Goal: Task Accomplishment & Management: Manage account settings

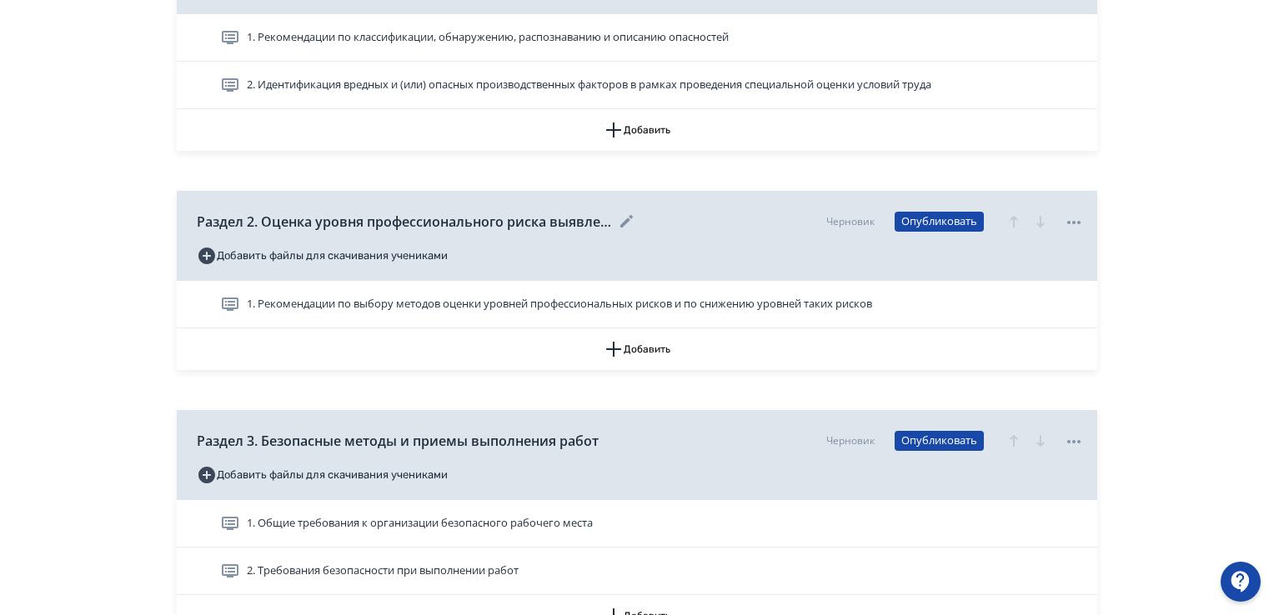
scroll to position [417, 0]
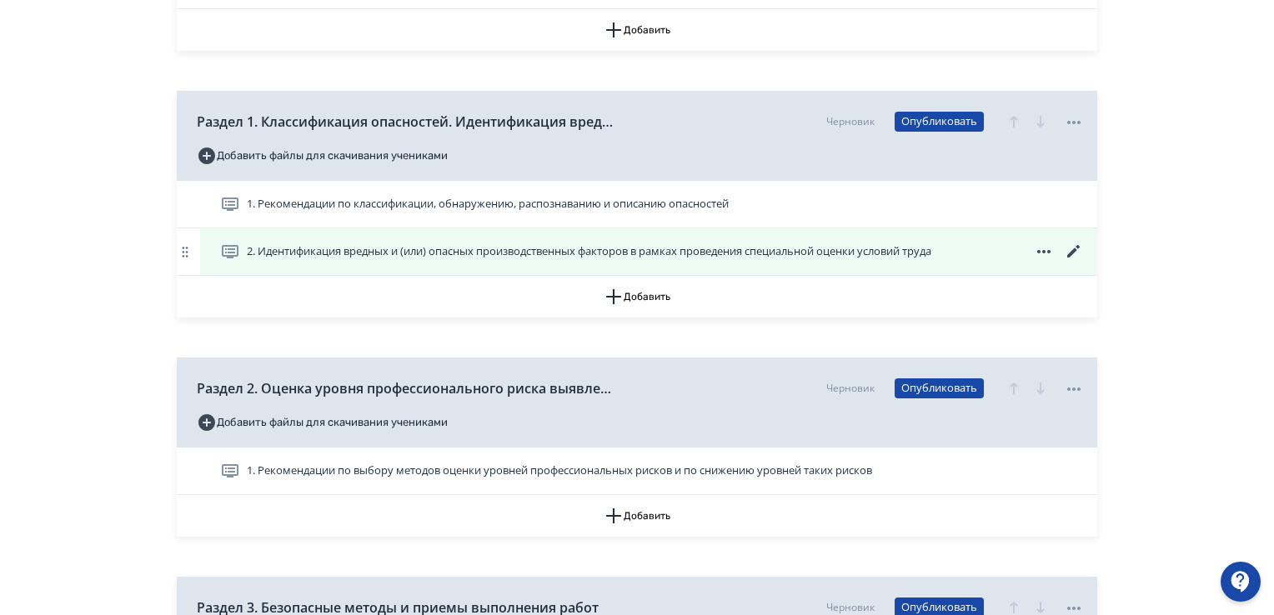
click at [1069, 252] on icon at bounding box center [1074, 252] width 20 height 20
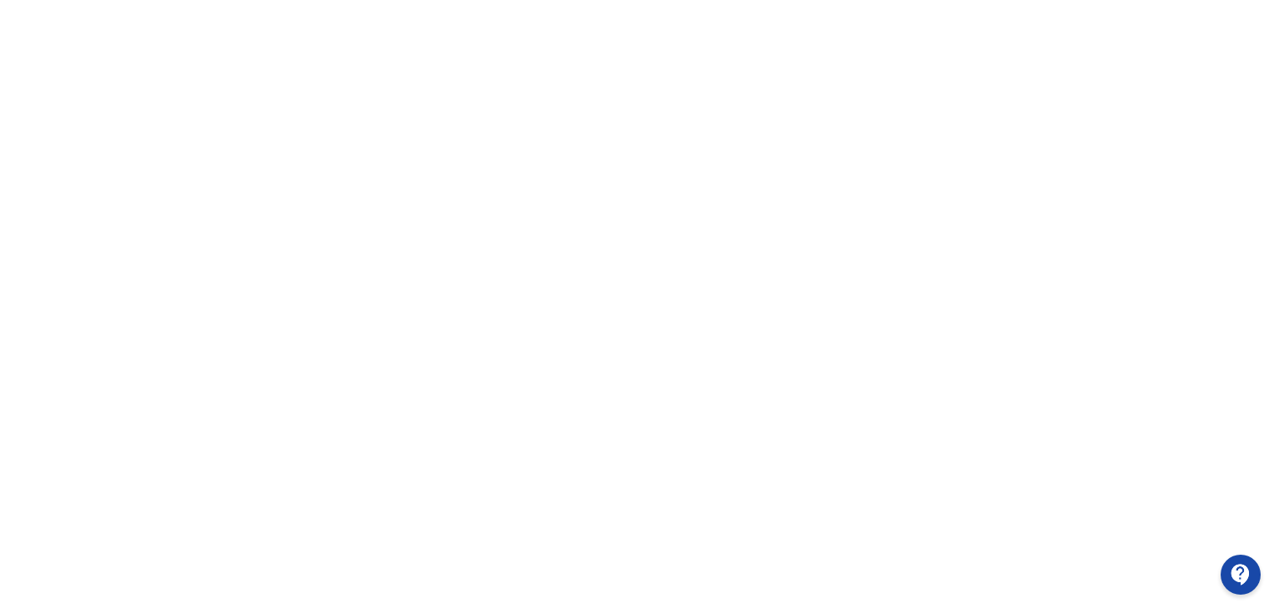
scroll to position [0, 1]
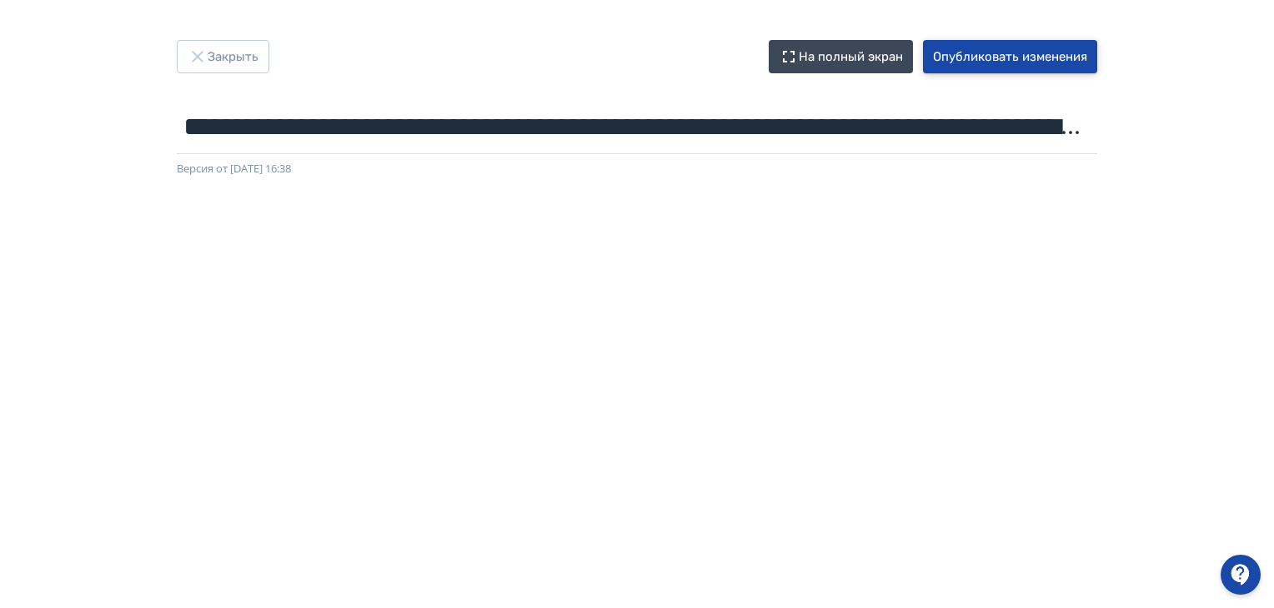
click at [1035, 60] on button "Опубликовать изменения" at bounding box center [1010, 56] width 174 height 33
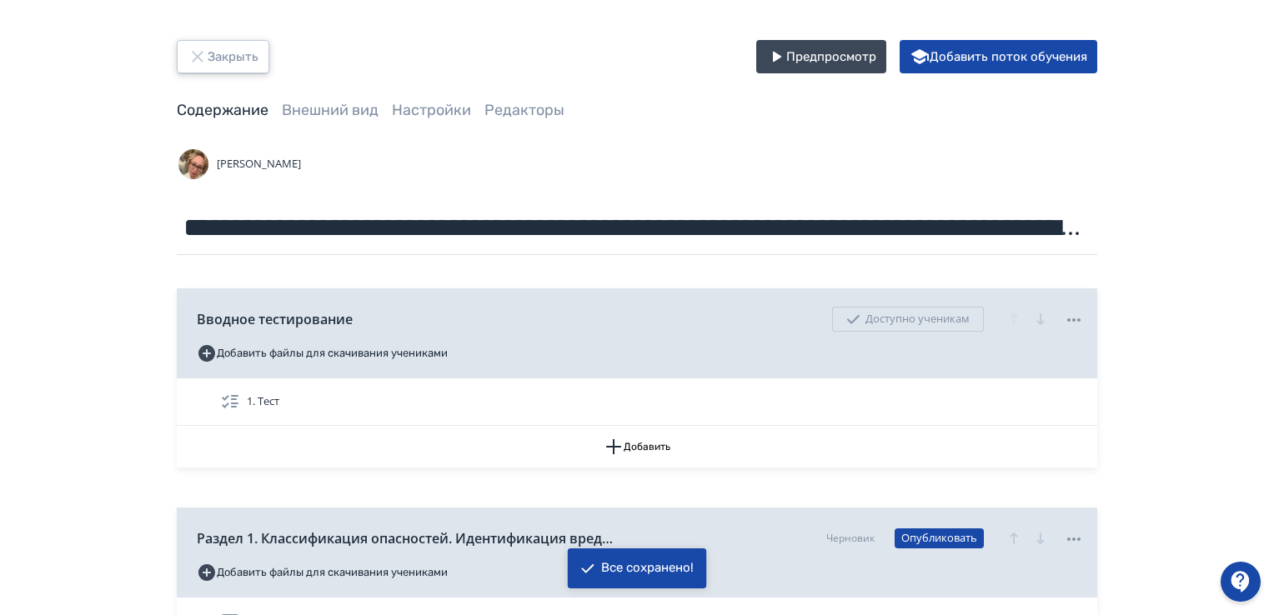
click at [251, 63] on button "Закрыть" at bounding box center [223, 56] width 93 height 33
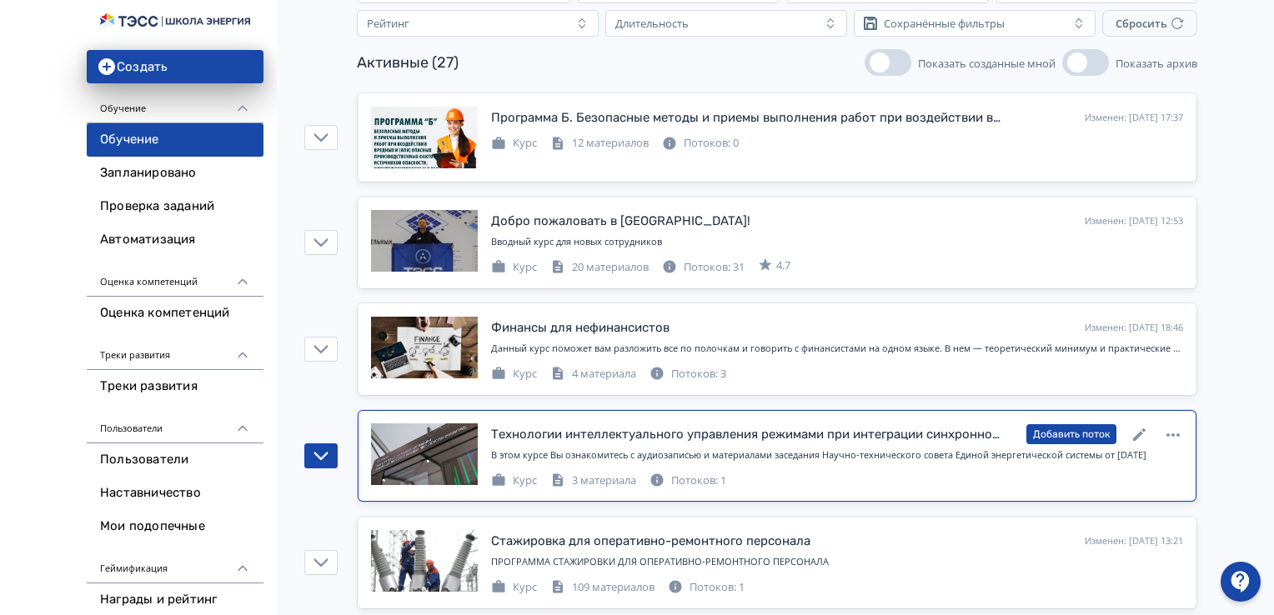
scroll to position [167, 0]
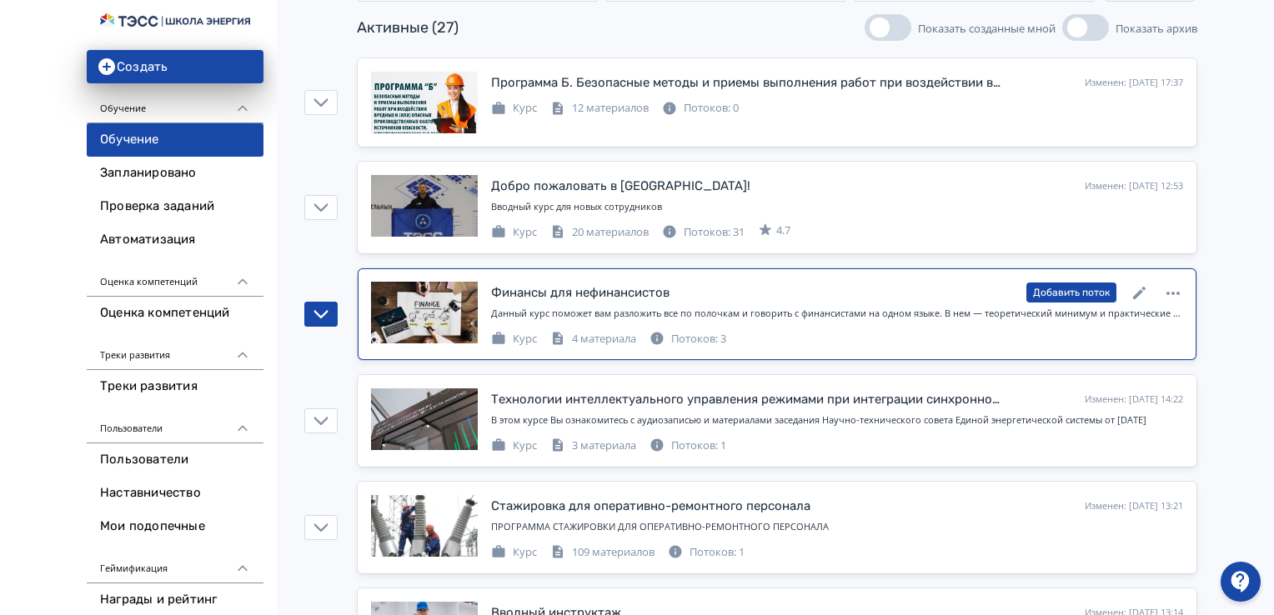
click at [701, 341] on div "Потоков: 3" at bounding box center [687, 339] width 77 height 17
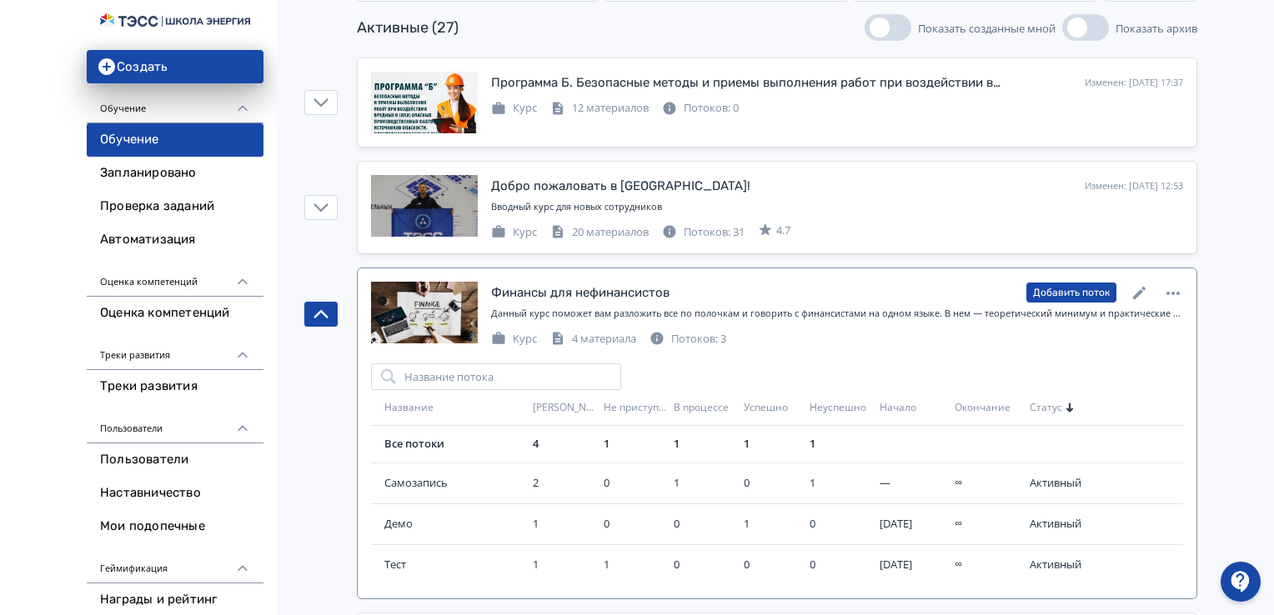
click at [703, 341] on div "Потоков: 3" at bounding box center [687, 339] width 77 height 17
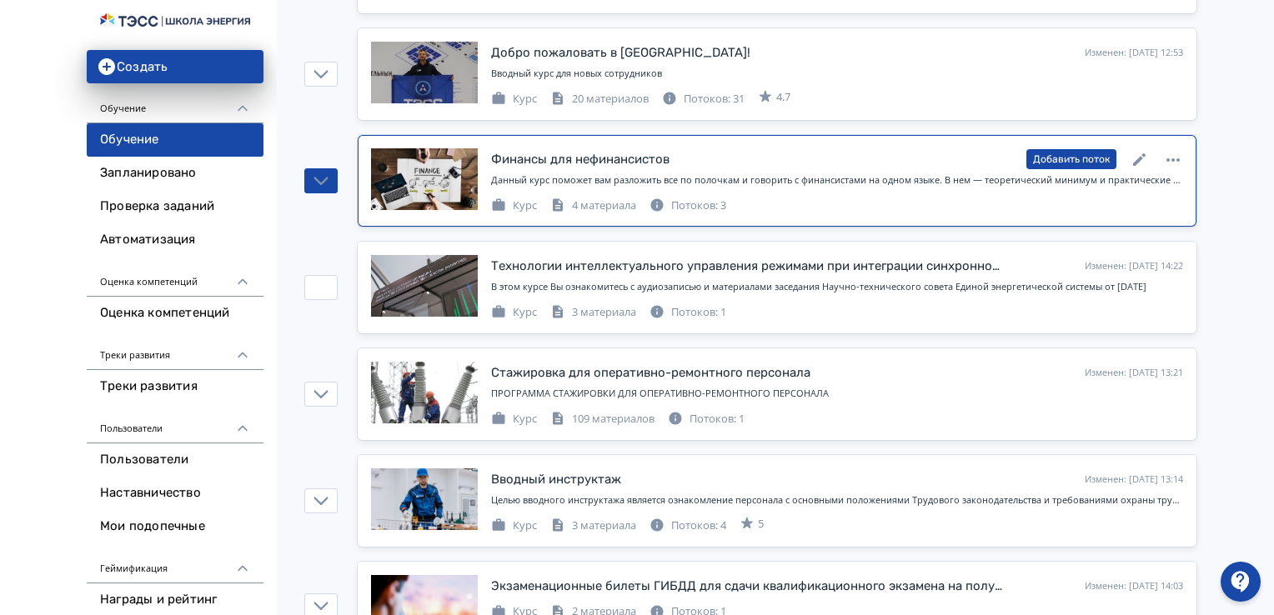
scroll to position [333, 0]
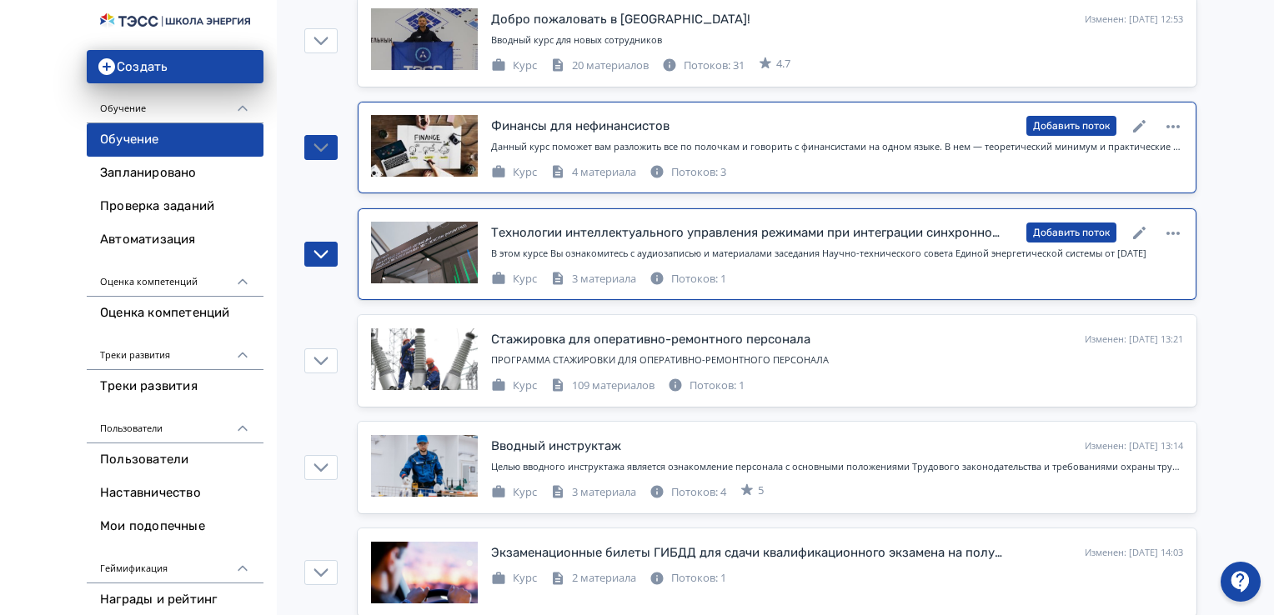
click at [714, 280] on div "Потоков: 1" at bounding box center [687, 279] width 77 height 17
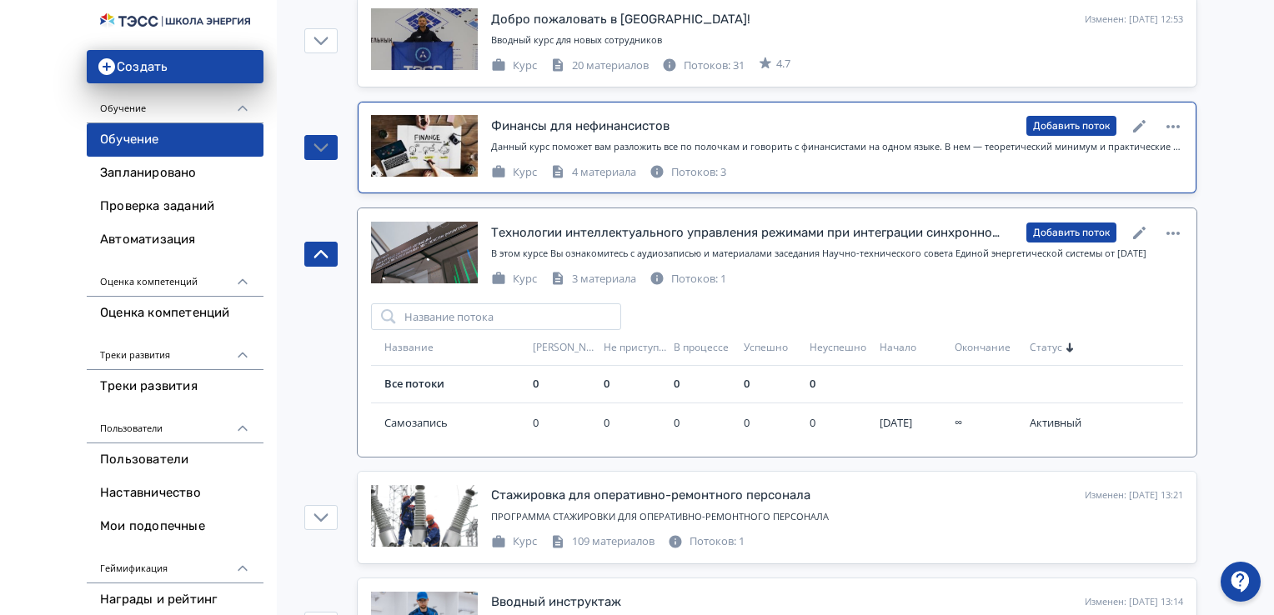
click at [714, 280] on div "Потоков: 1" at bounding box center [687, 279] width 77 height 17
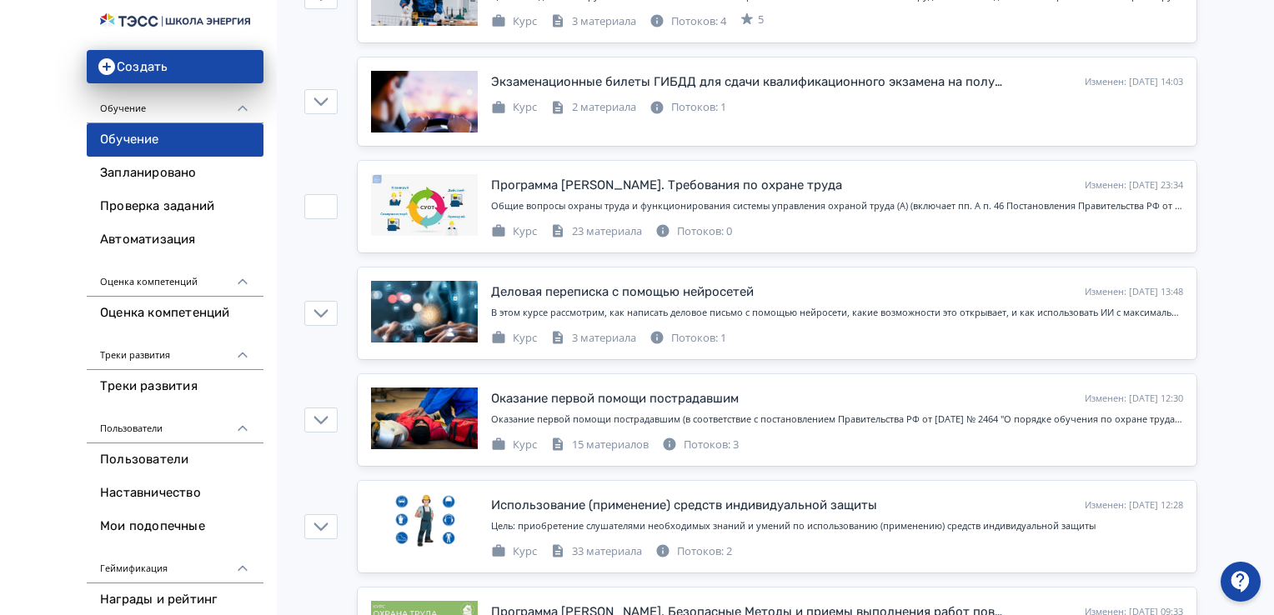
scroll to position [834, 0]
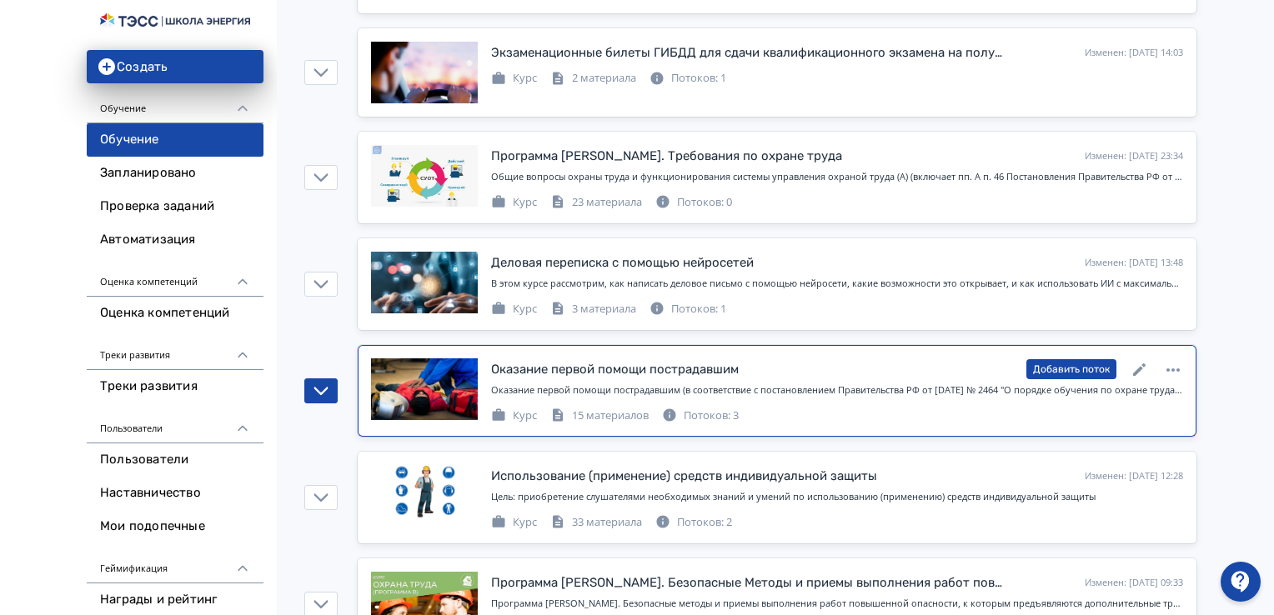
click at [706, 410] on div "Потоков: 3" at bounding box center [700, 416] width 77 height 17
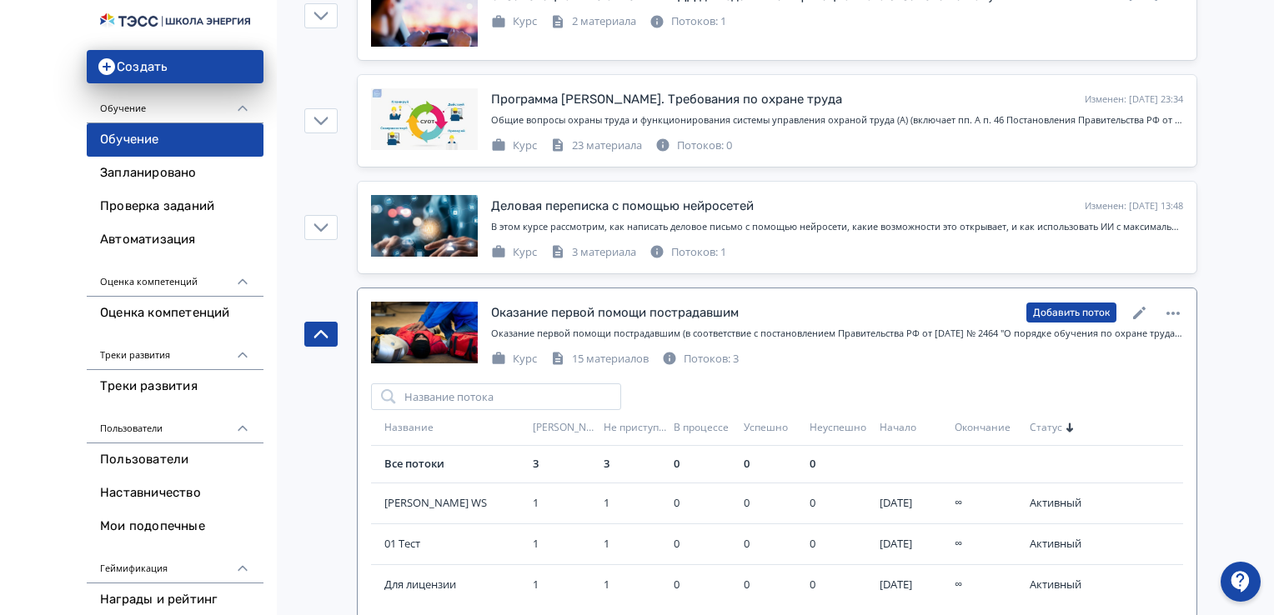
scroll to position [917, 0]
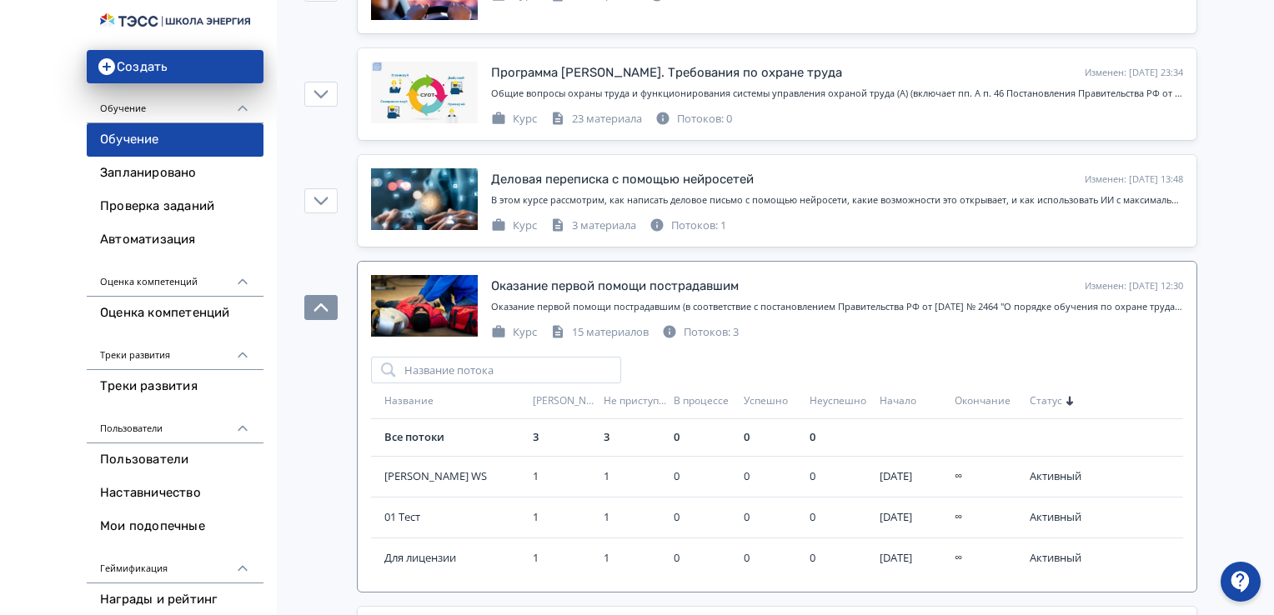
click at [724, 331] on div "Потоков: 3" at bounding box center [700, 332] width 77 height 17
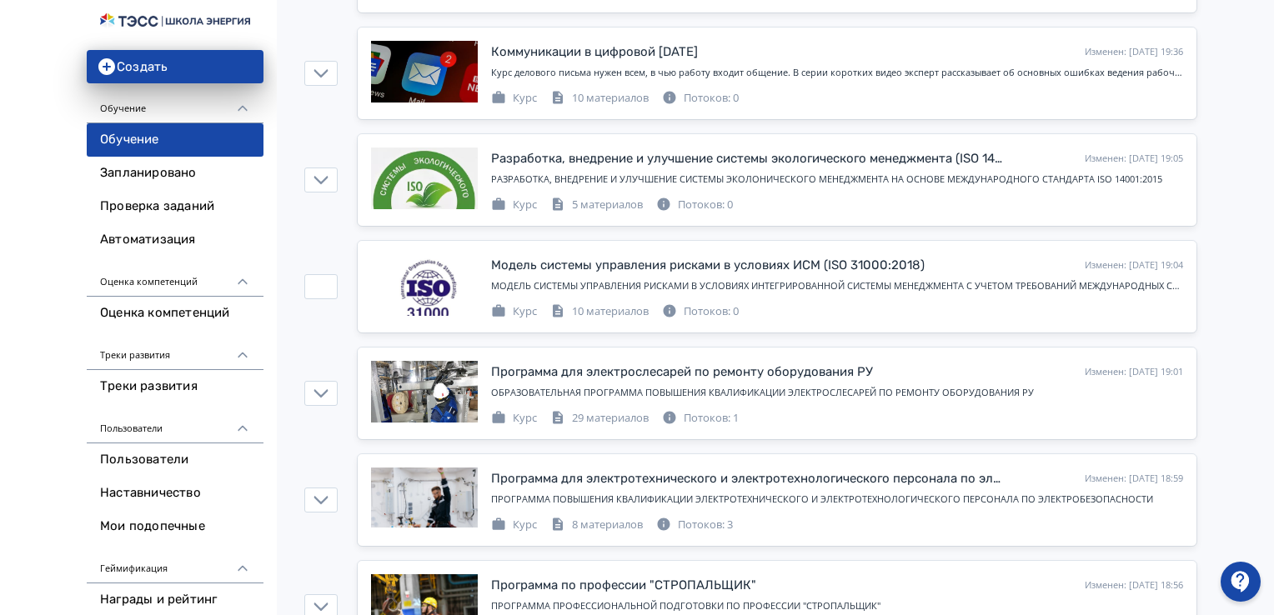
scroll to position [1500, 0]
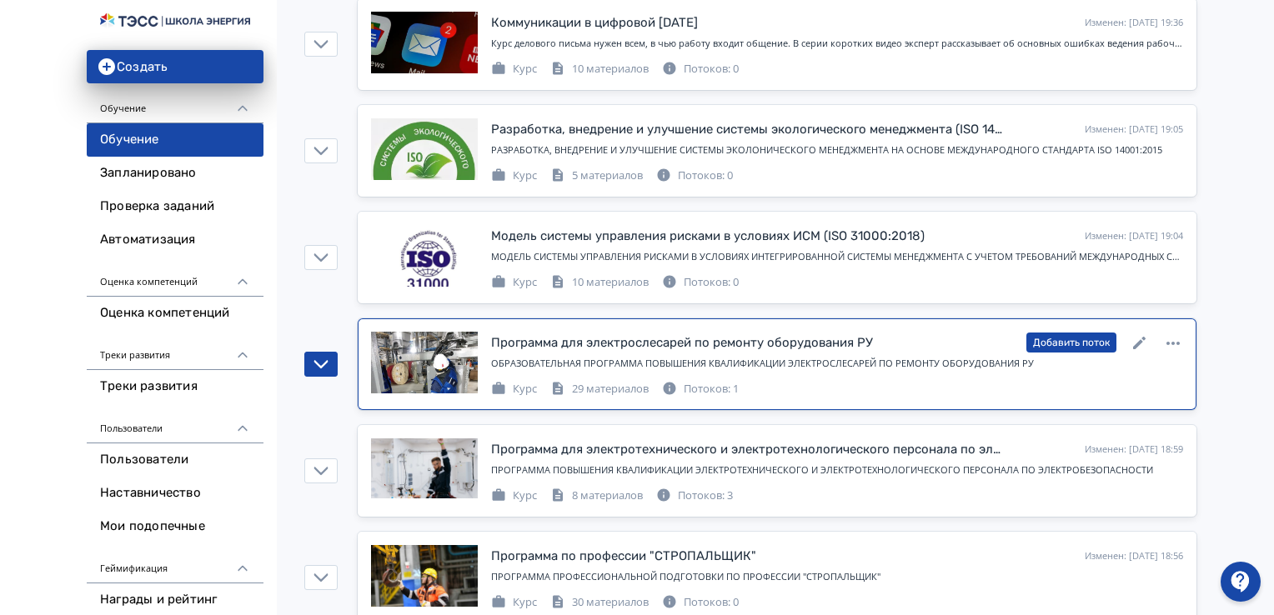
click at [719, 383] on div "Потоков: 1" at bounding box center [700, 389] width 77 height 17
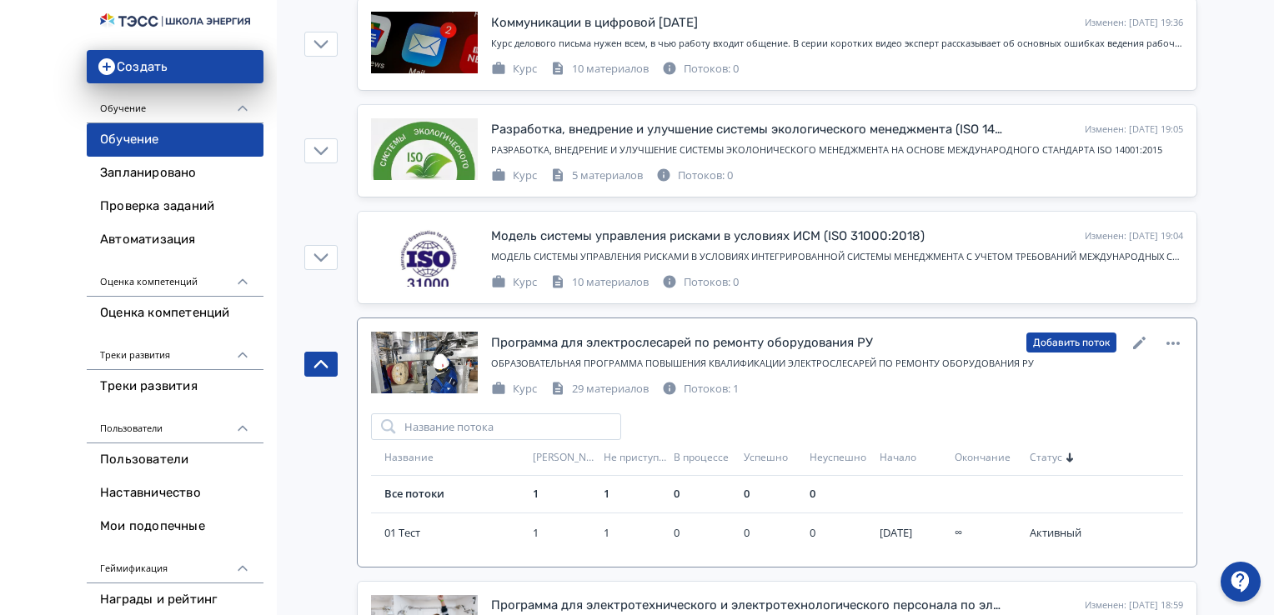
scroll to position [1584, 0]
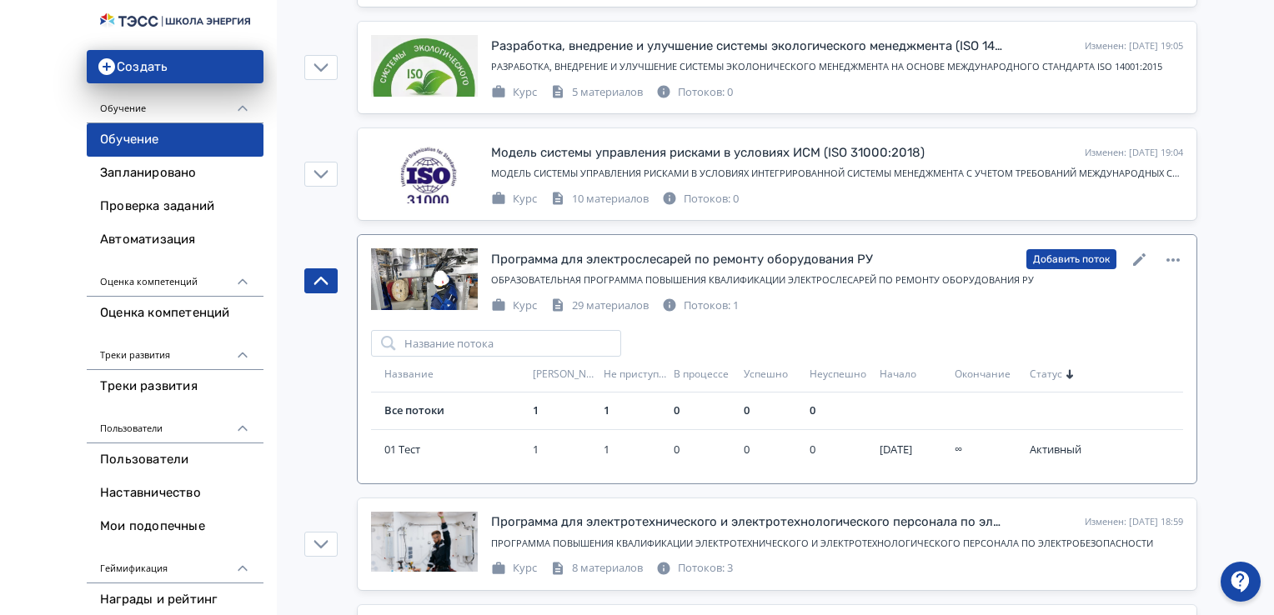
click at [723, 298] on div "Потоков: 1" at bounding box center [700, 306] width 77 height 17
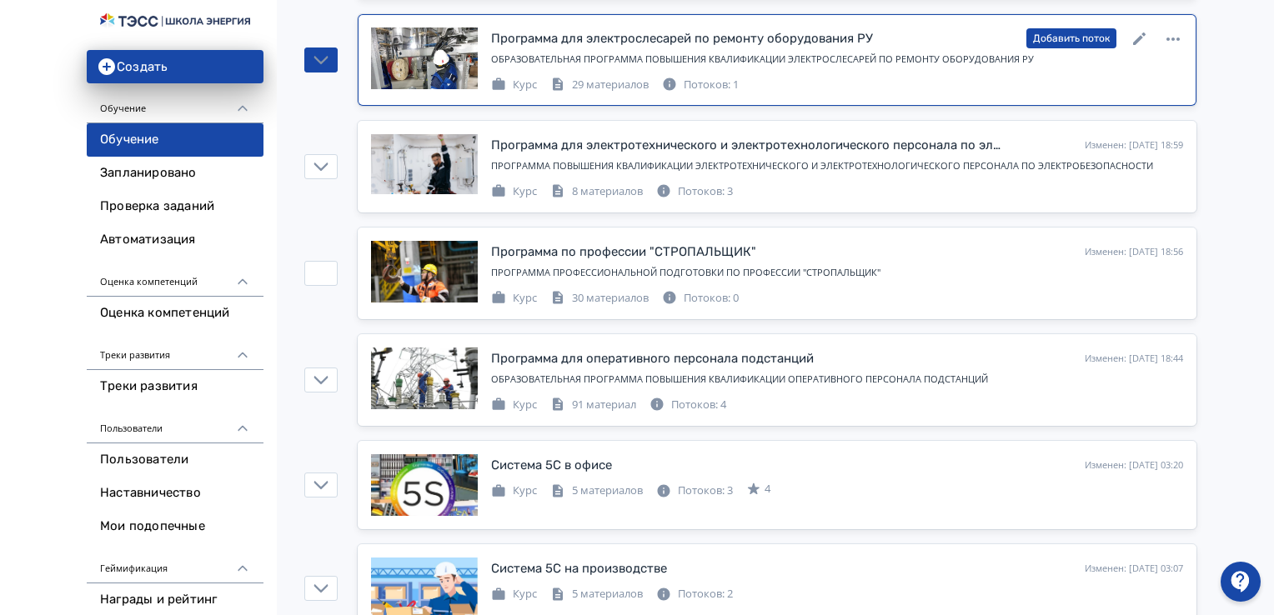
scroll to position [1834, 0]
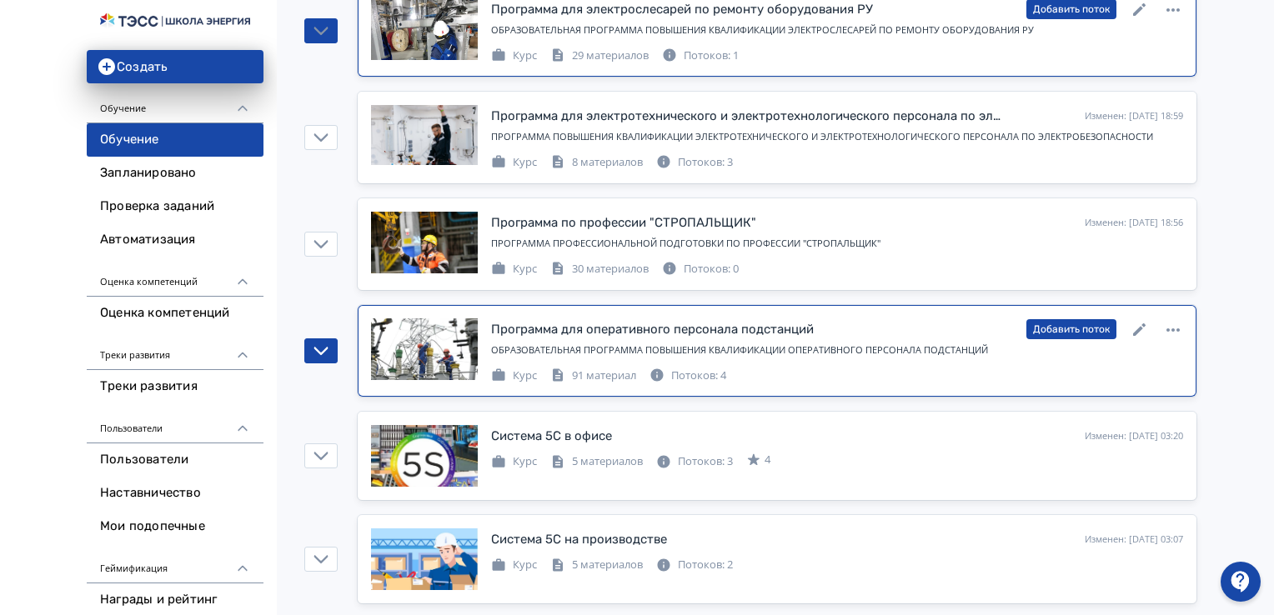
click at [704, 368] on div "Потоков: 4" at bounding box center [687, 376] width 77 height 17
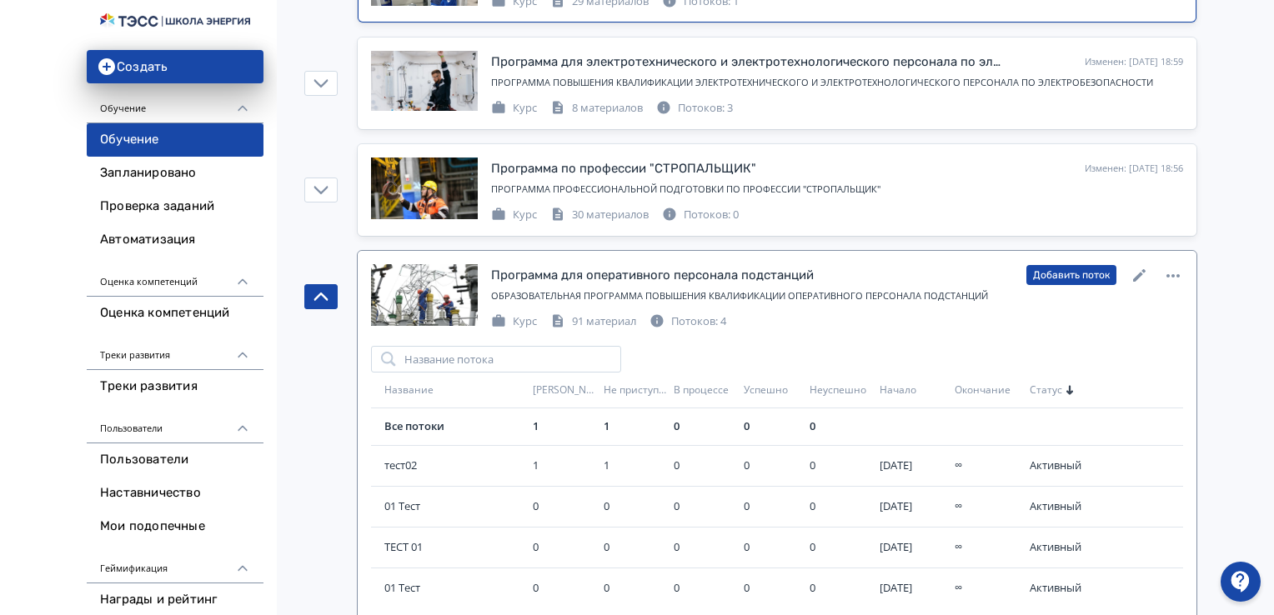
scroll to position [1917, 0]
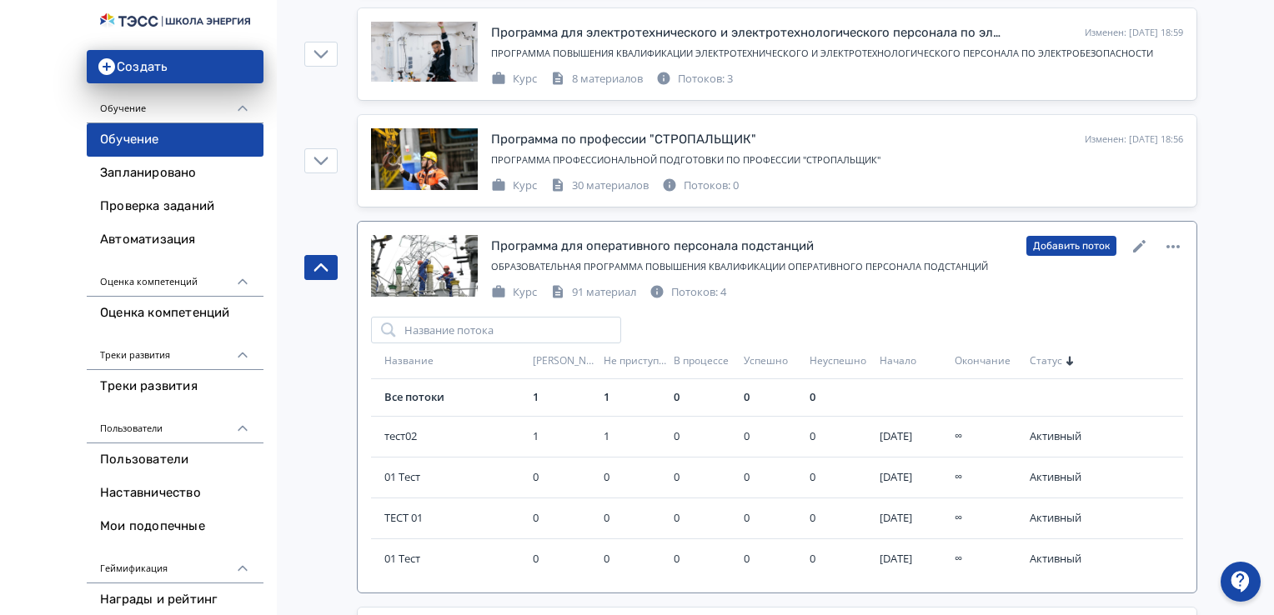
click at [711, 291] on div "Потоков: 4" at bounding box center [687, 292] width 77 height 17
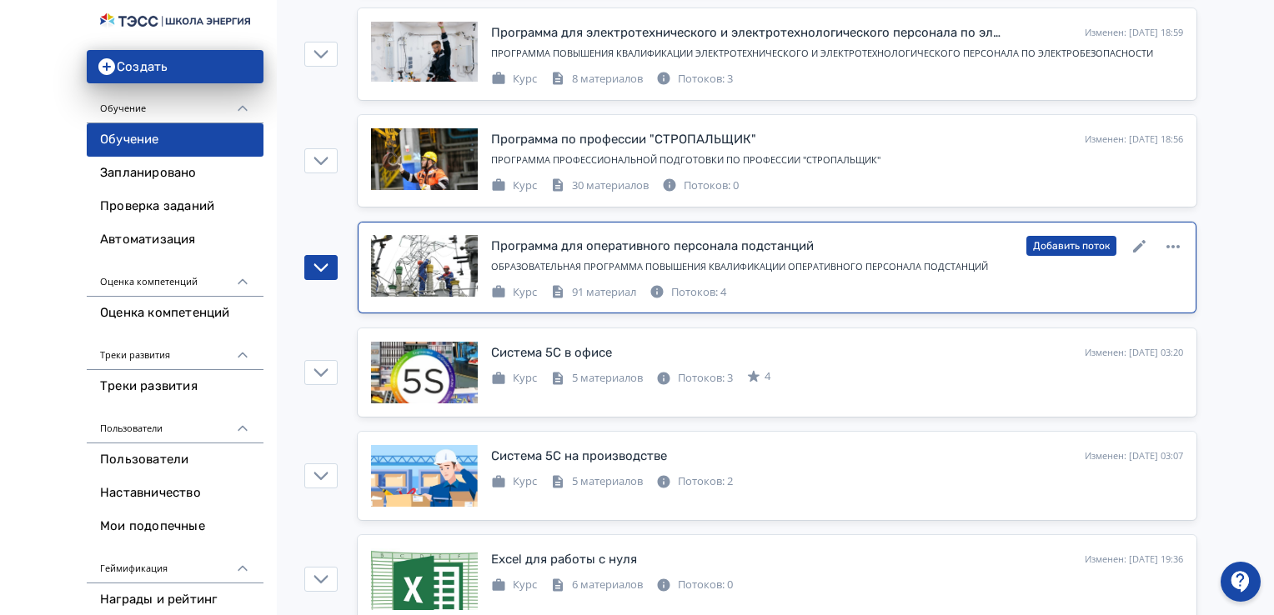
scroll to position [2000, 0]
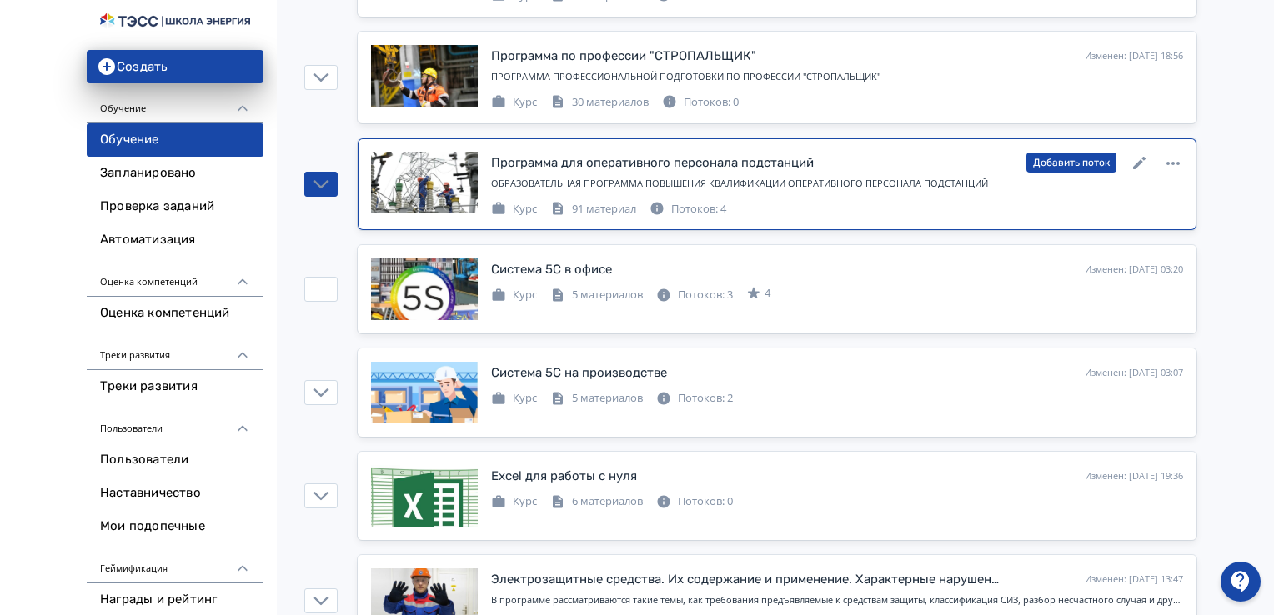
click at [711, 291] on div "Потоков: 3" at bounding box center [694, 295] width 77 height 17
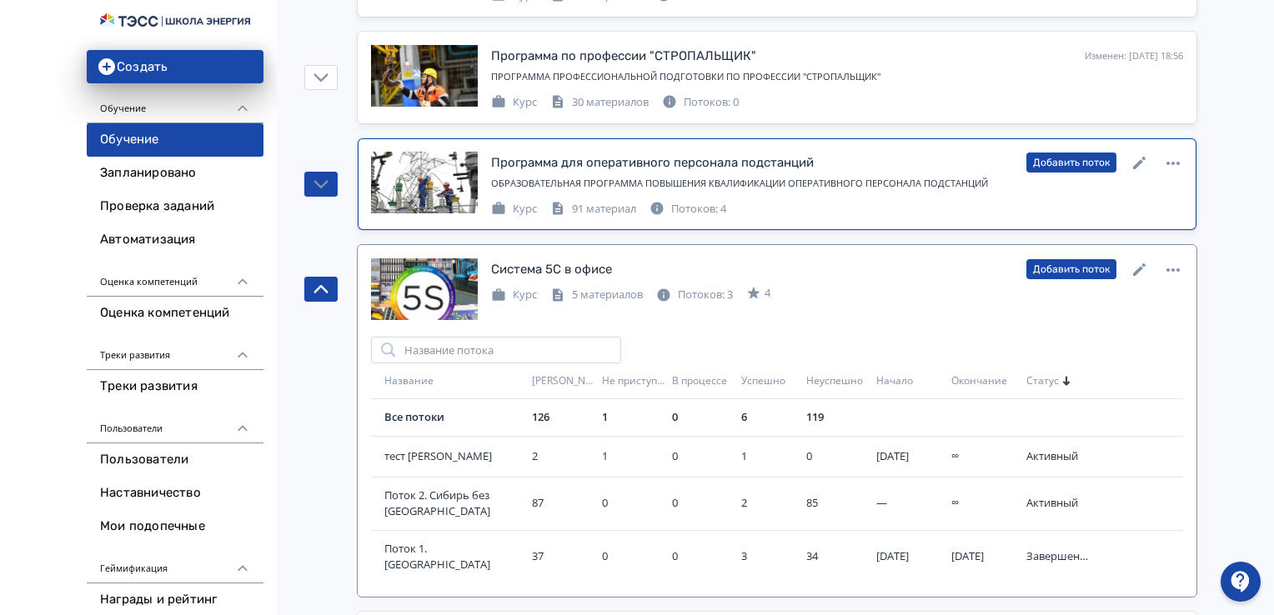
click at [718, 287] on div "Потоков: 3" at bounding box center [694, 295] width 77 height 17
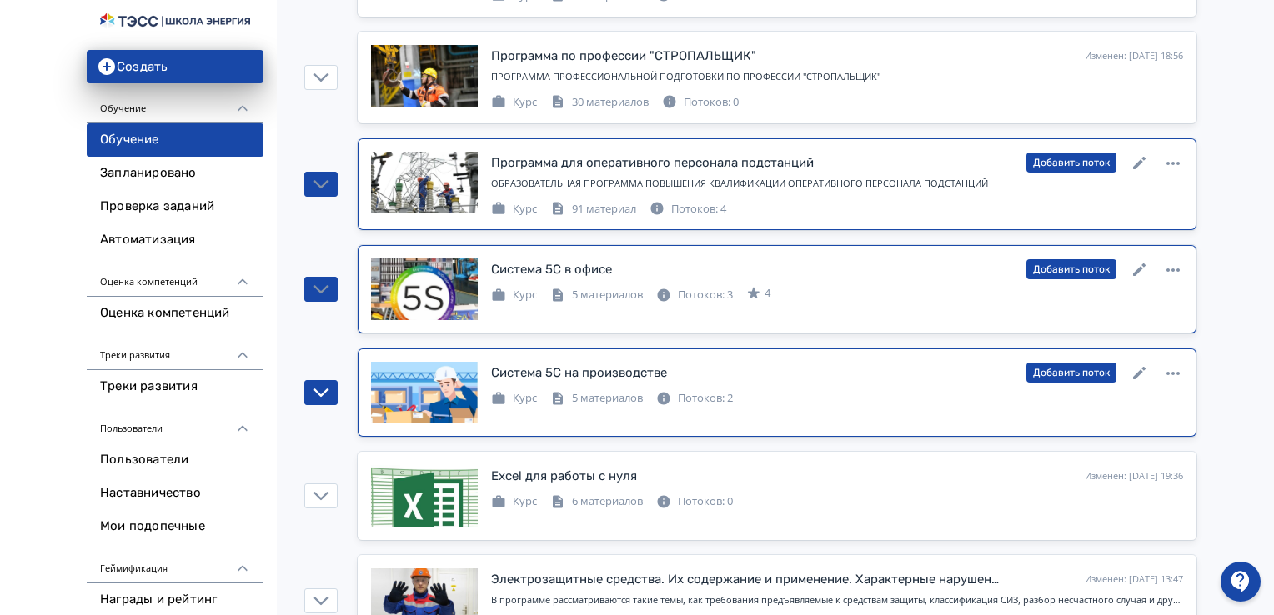
click at [700, 391] on div "Потоков: 2" at bounding box center [694, 398] width 77 height 17
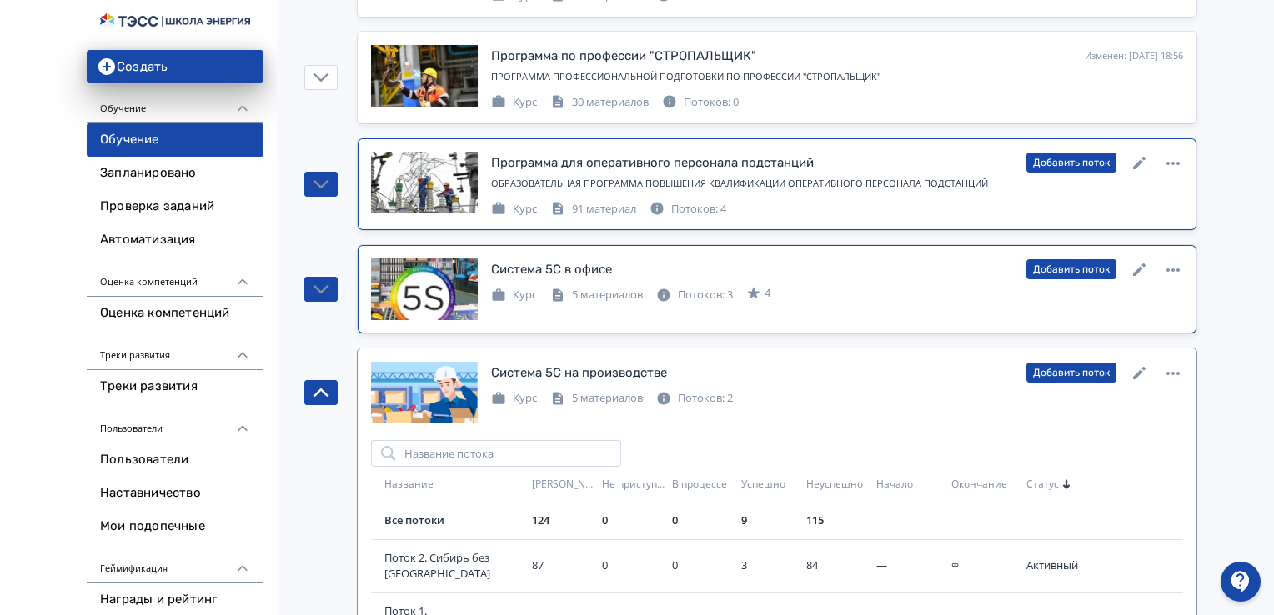
click at [700, 391] on div "Потоков: 2" at bounding box center [694, 398] width 77 height 17
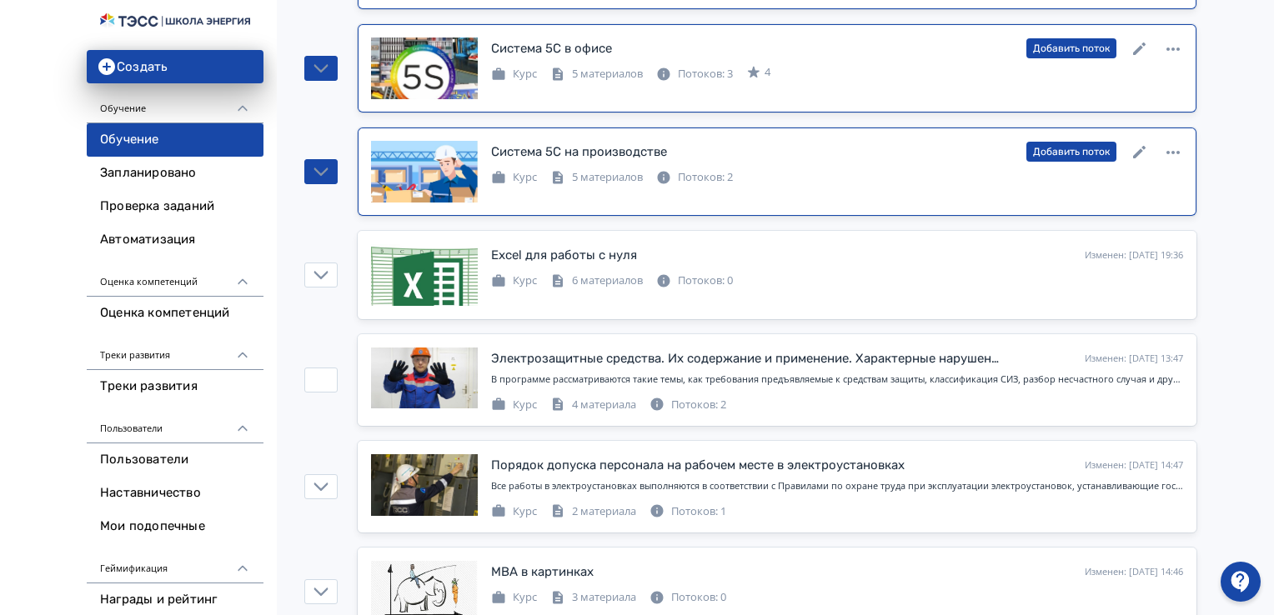
scroll to position [2251, 0]
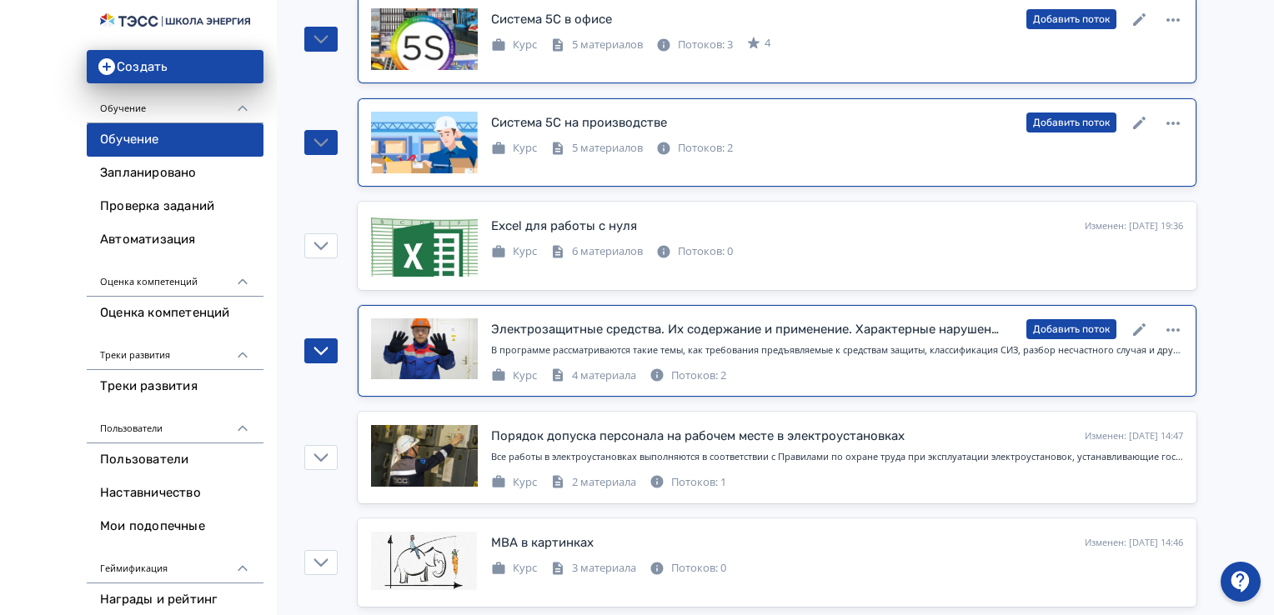
click at [693, 371] on div "Потоков: 2" at bounding box center [687, 376] width 77 height 17
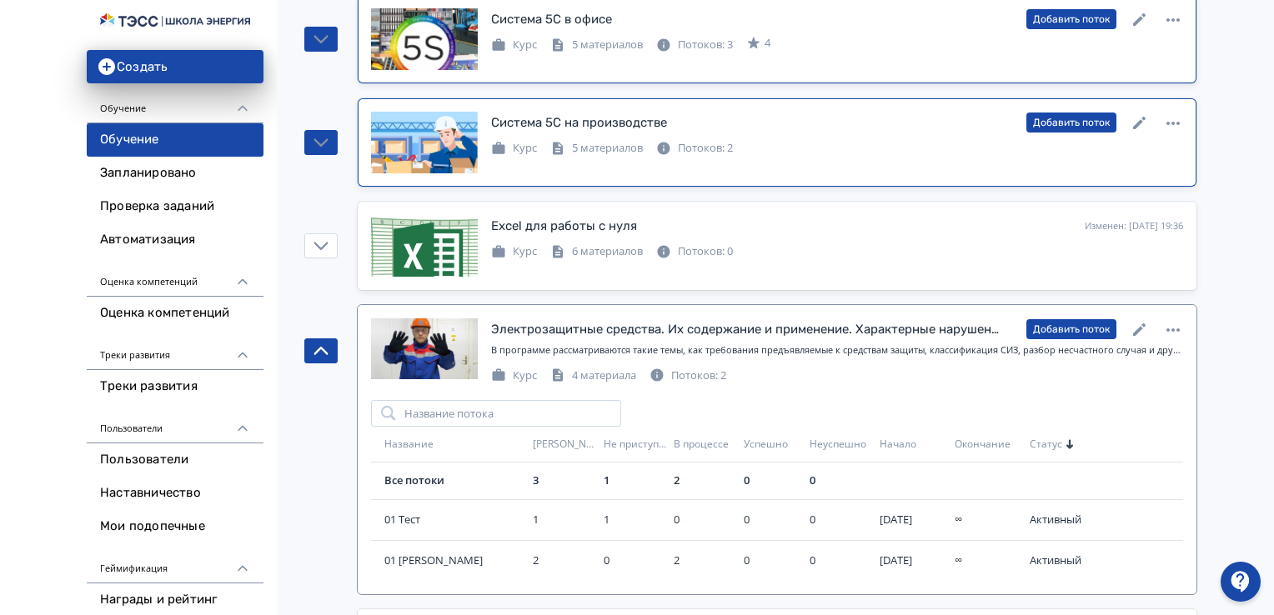
click at [693, 368] on div "Потоков: 2" at bounding box center [687, 376] width 77 height 17
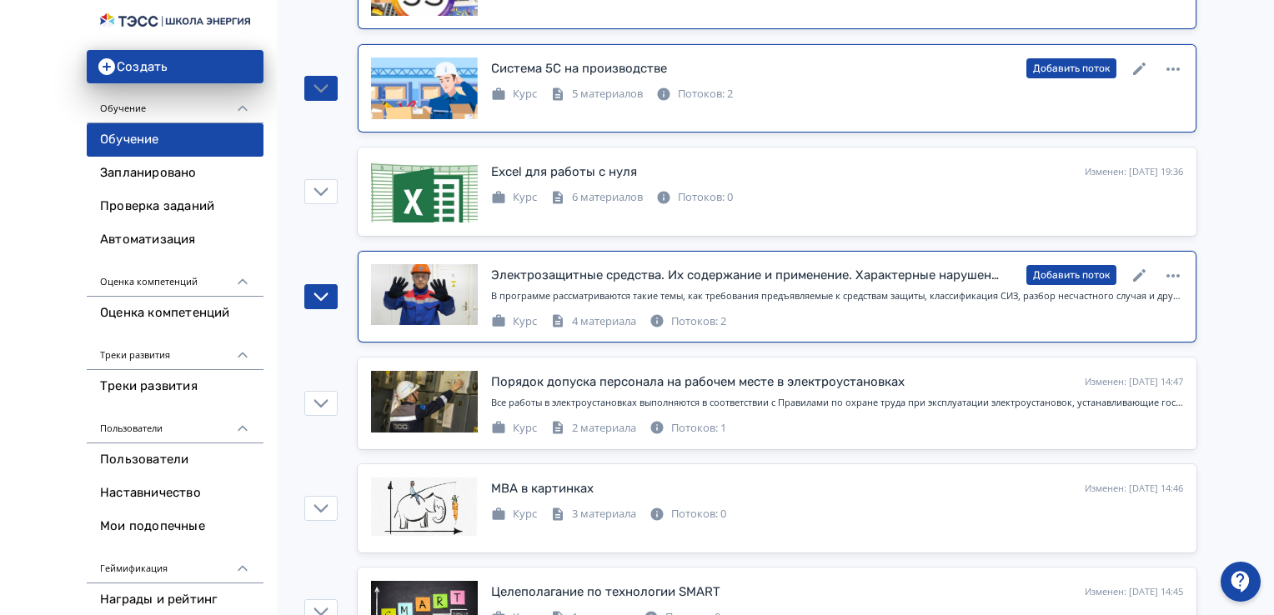
scroll to position [2334, 0]
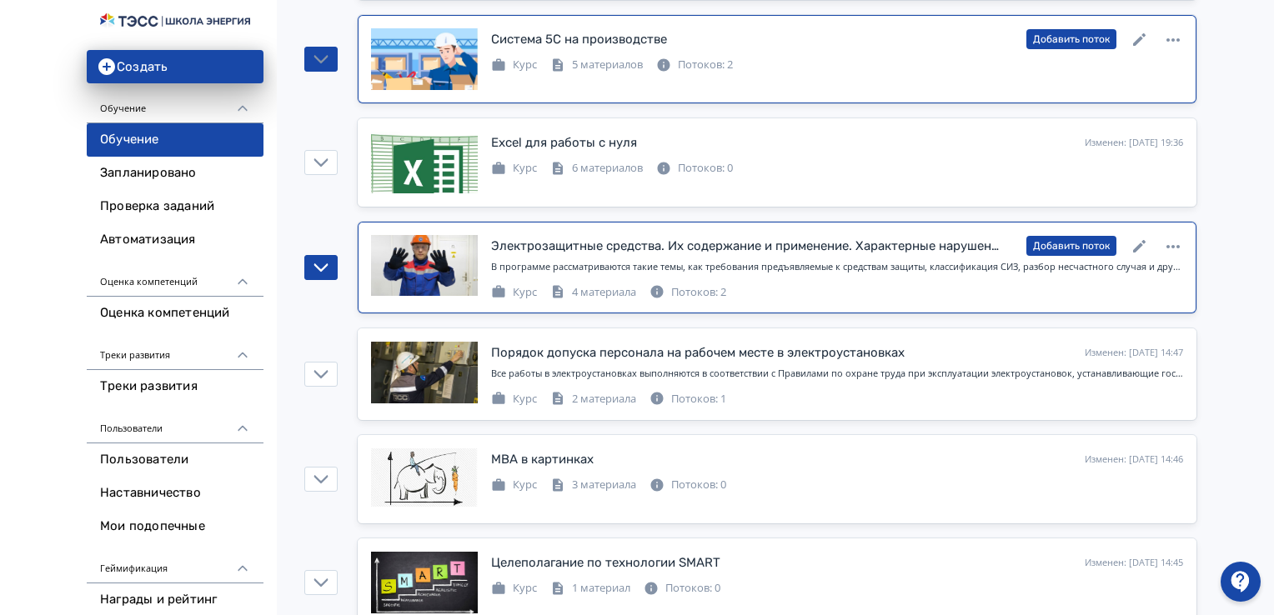
click at [700, 284] on div "Потоков: 2" at bounding box center [687, 292] width 77 height 17
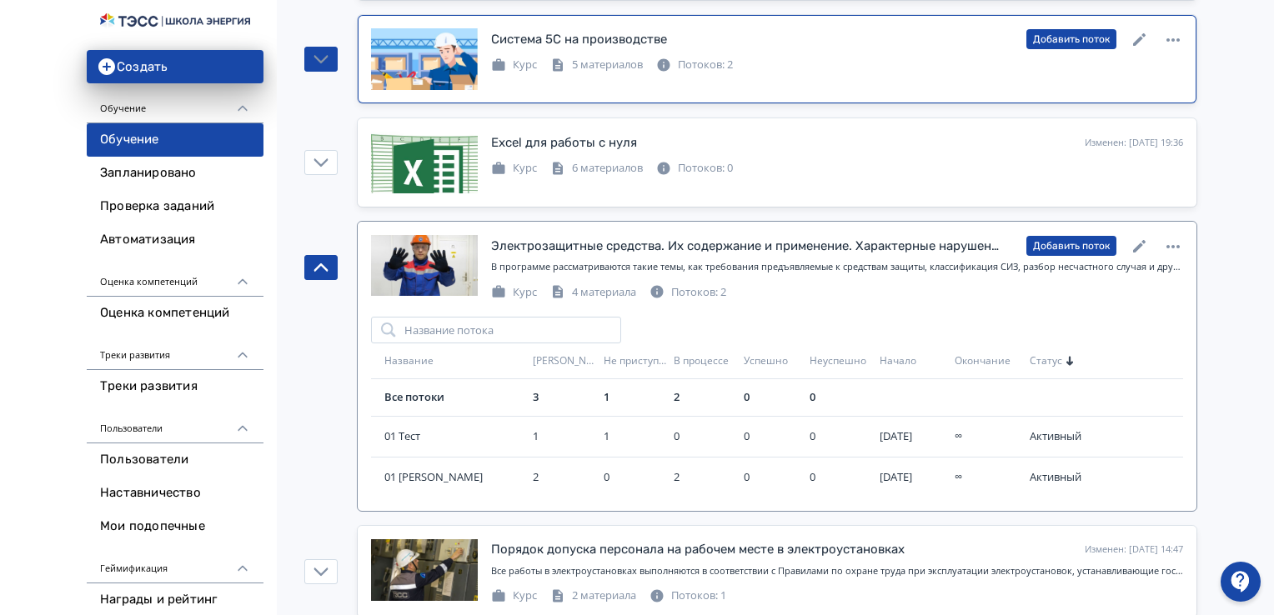
click at [700, 284] on div "Потоков: 2" at bounding box center [687, 292] width 77 height 17
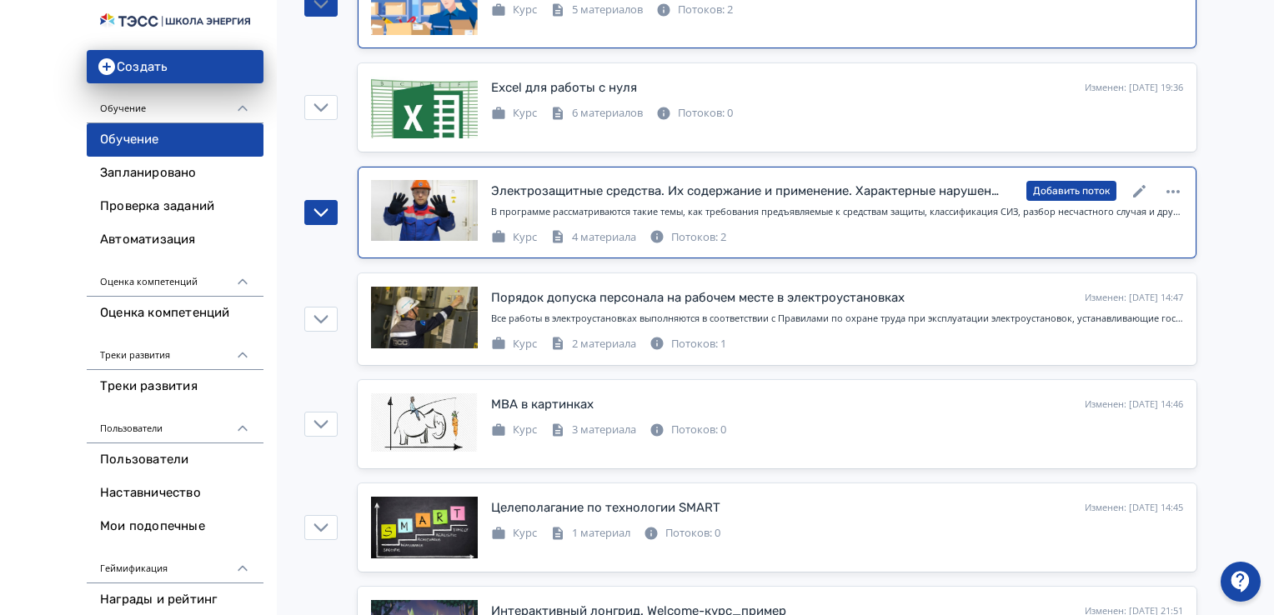
scroll to position [2417, 0]
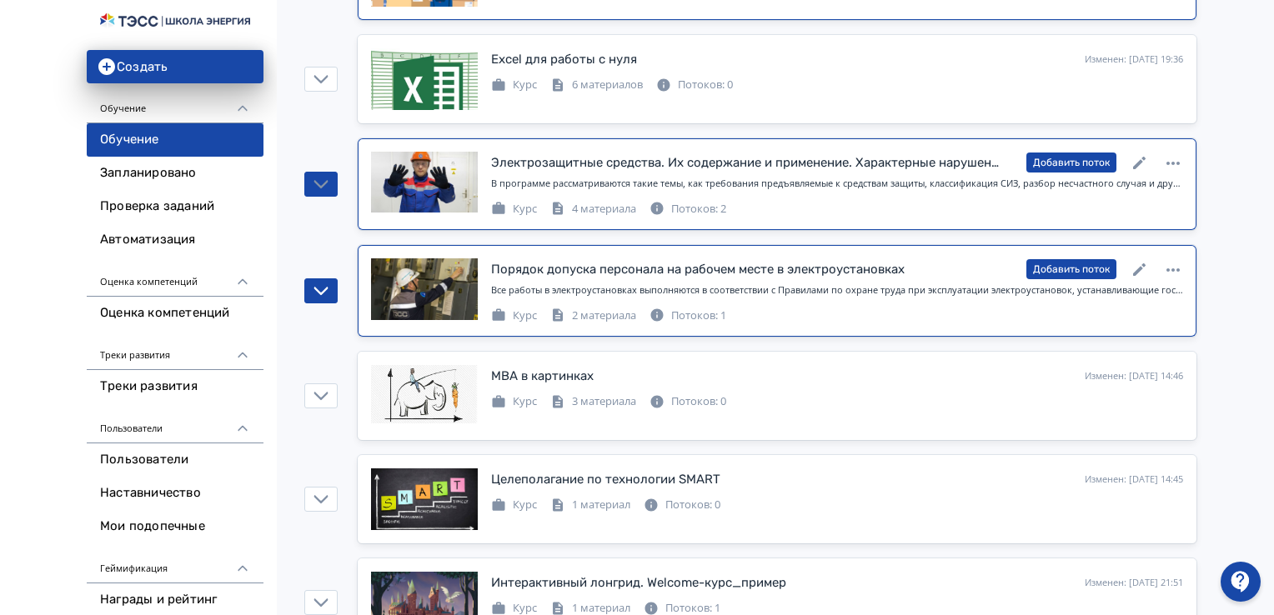
click at [702, 308] on div "Потоков: 1" at bounding box center [687, 316] width 77 height 17
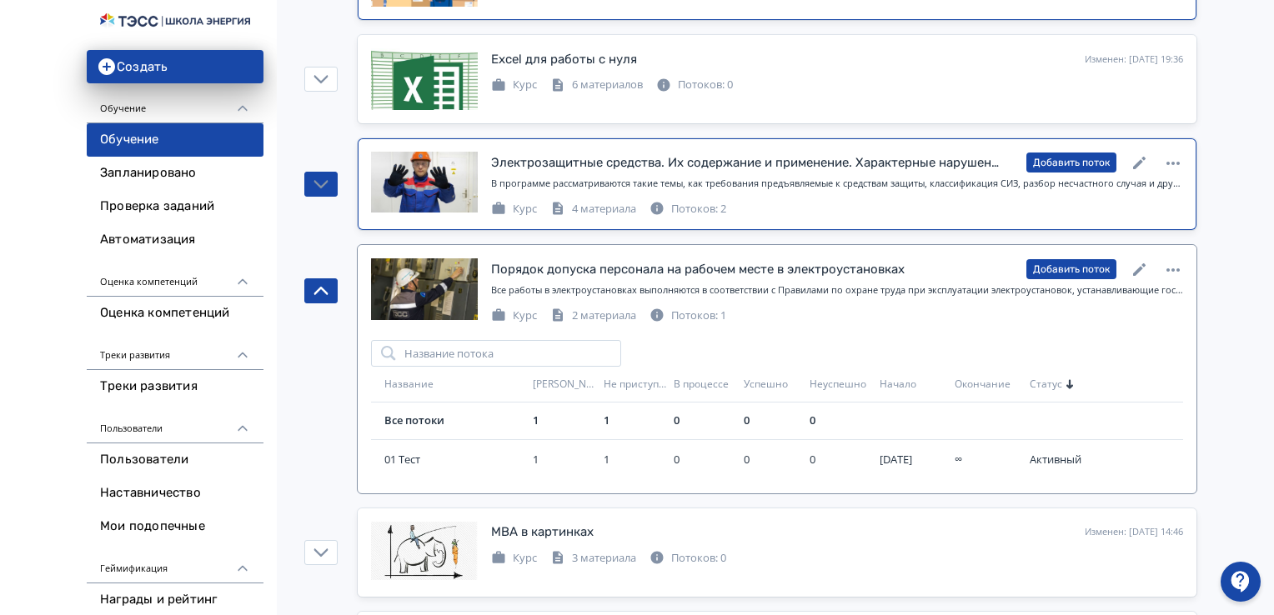
click at [702, 308] on div "Потоков: 1" at bounding box center [687, 316] width 77 height 17
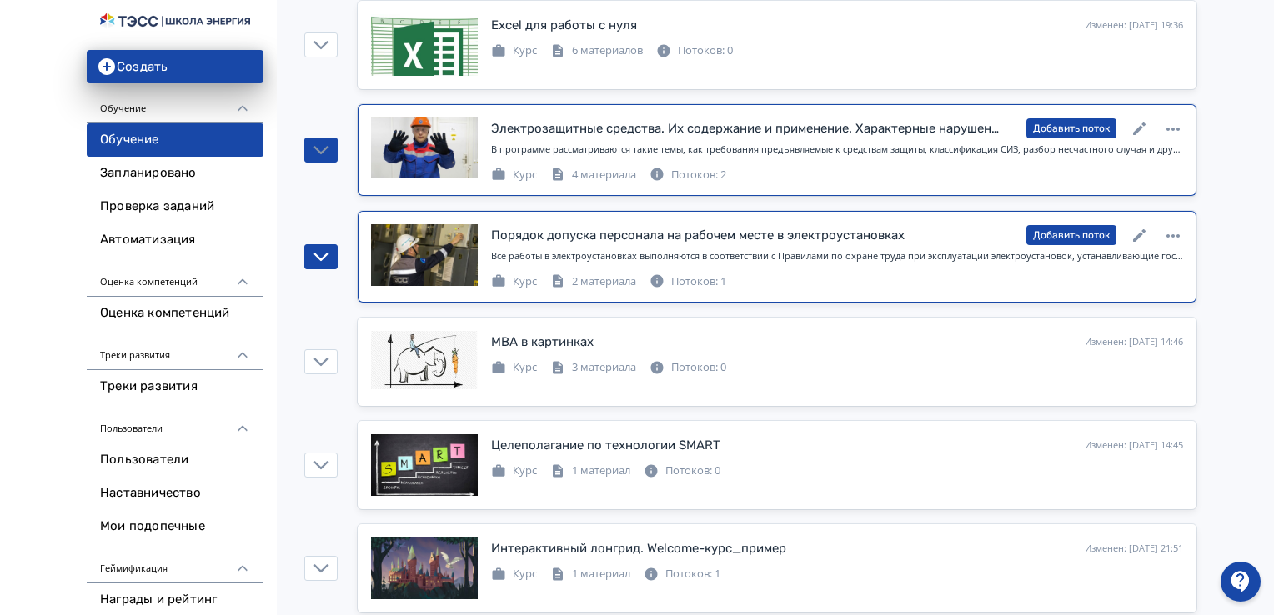
scroll to position [2471, 0]
